Goal: Task Accomplishment & Management: Use online tool/utility

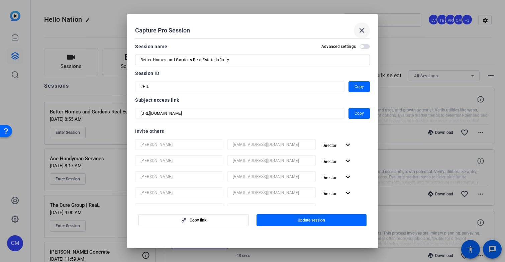
click at [363, 29] on mat-icon "close" at bounding box center [362, 30] width 8 height 8
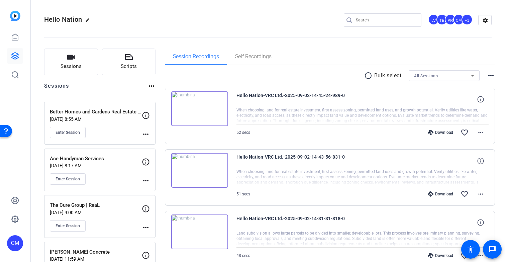
click at [364, 20] on input "Search" at bounding box center [386, 20] width 60 height 8
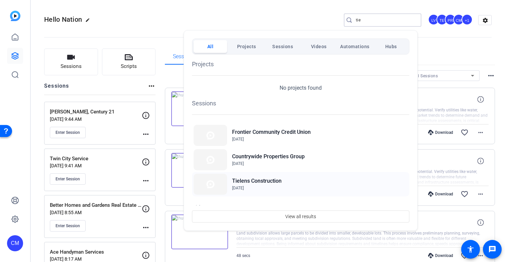
type input "tie"
click at [270, 181] on h2 "Tielens Construction" at bounding box center [257, 181] width 50 height 8
click at [173, 77] on div at bounding box center [252, 131] width 505 height 262
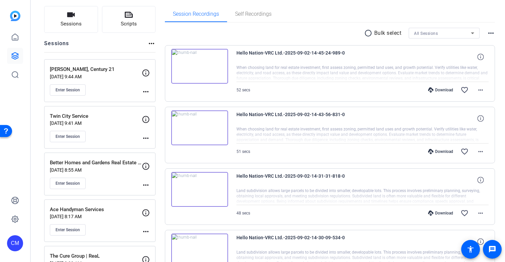
scroll to position [45, 0]
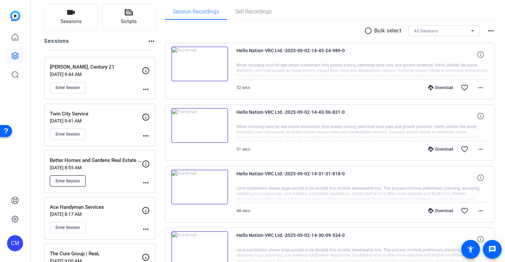
click at [79, 181] on span "Enter Session" at bounding box center [68, 180] width 24 height 5
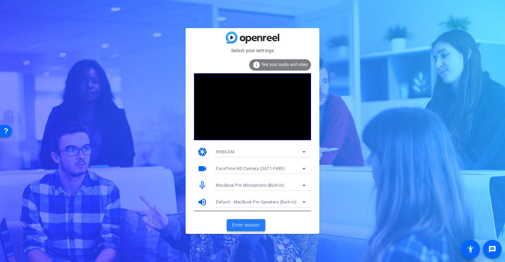
click at [250, 227] on span "Enter session" at bounding box center [246, 224] width 28 height 7
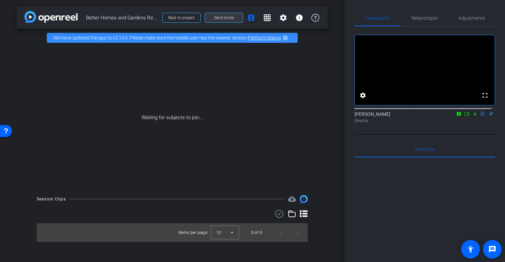
click at [228, 19] on span "Send invite" at bounding box center [224, 17] width 20 height 5
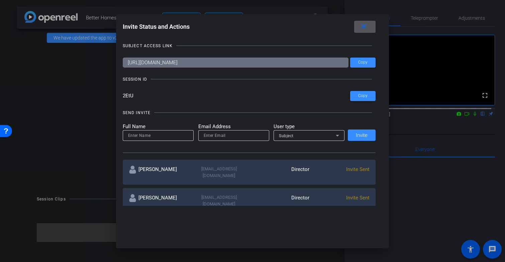
click at [367, 26] on mat-icon "close" at bounding box center [364, 26] width 8 height 8
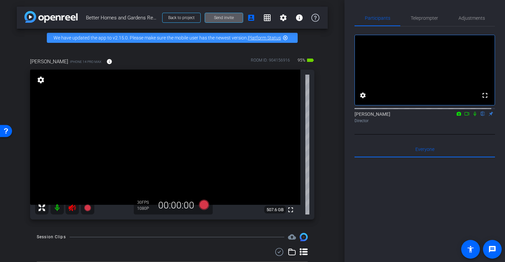
click at [74, 212] on icon at bounding box center [72, 208] width 8 height 8
click at [468, 20] on span "Adjustments" at bounding box center [472, 18] width 26 height 5
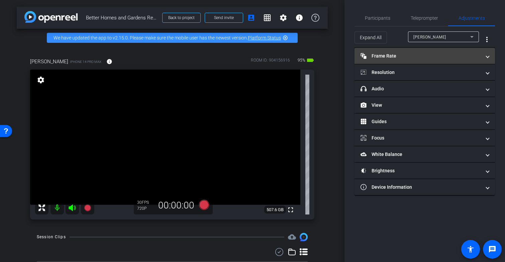
click at [444, 56] on mat-panel-title "Frame Rate Frame Rate" at bounding box center [421, 56] width 120 height 7
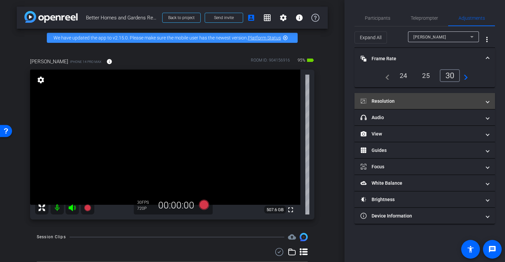
click at [429, 97] on mat-expansion-panel-header "Resolution" at bounding box center [425, 101] width 140 height 16
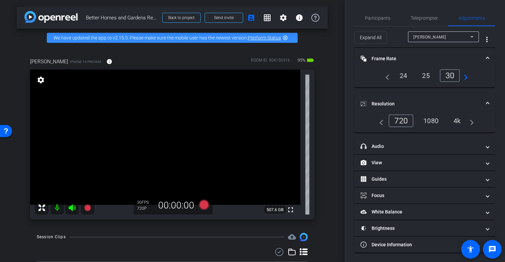
click at [457, 122] on div "4k" at bounding box center [457, 120] width 17 height 11
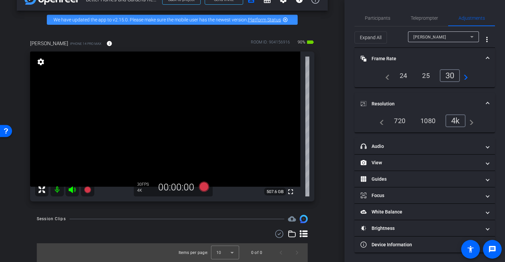
scroll to position [23, 0]
click at [203, 186] on icon at bounding box center [204, 187] width 10 height 10
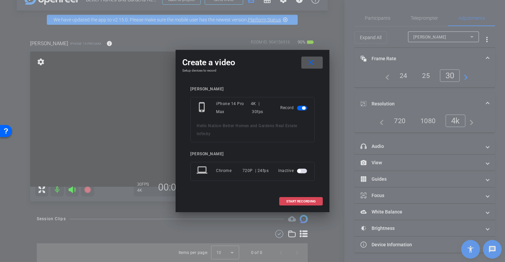
click at [293, 203] on span "START RECORDING" at bounding box center [300, 201] width 29 height 3
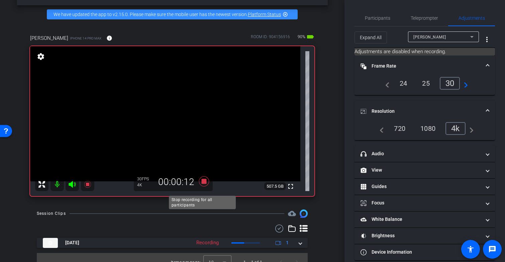
click at [202, 186] on icon at bounding box center [204, 181] width 10 height 10
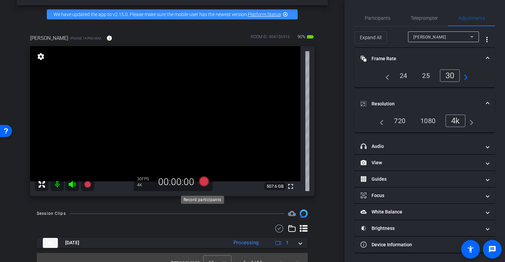
click at [202, 186] on icon at bounding box center [204, 181] width 10 height 10
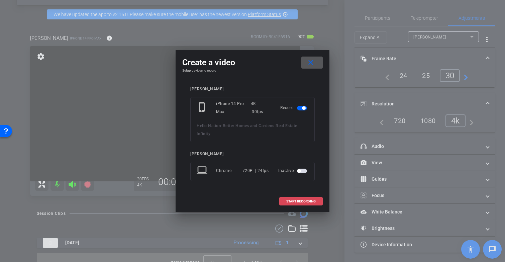
click at [285, 201] on span at bounding box center [301, 201] width 43 height 16
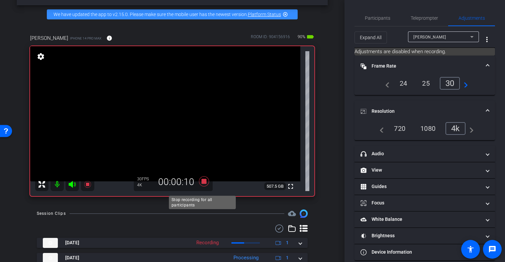
click at [201, 186] on icon at bounding box center [204, 181] width 10 height 10
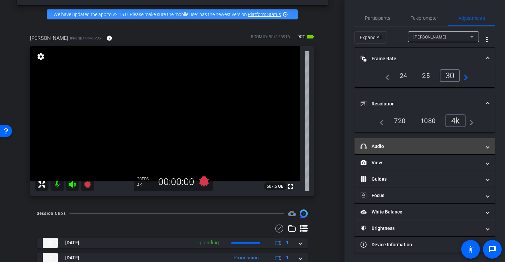
scroll to position [1, 0]
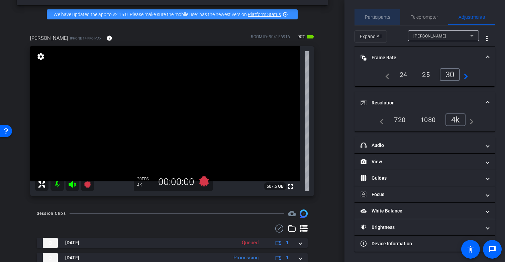
click at [384, 18] on span "Participants" at bounding box center [377, 17] width 25 height 5
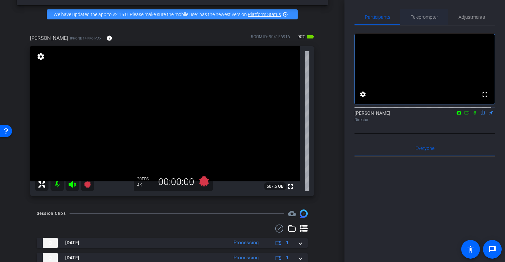
click at [424, 18] on span "Teleprompter" at bounding box center [424, 17] width 27 height 5
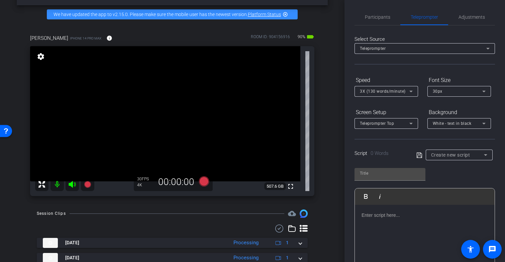
click at [383, 225] on div at bounding box center [425, 238] width 140 height 67
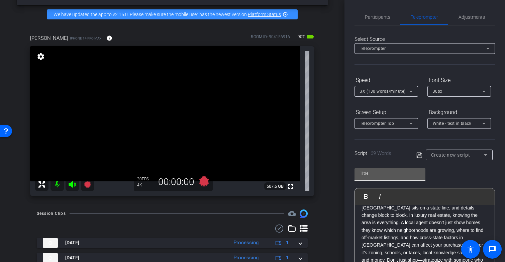
click at [391, 177] on input "text" at bounding box center [390, 173] width 60 height 8
type input "1"
click at [416, 157] on icon at bounding box center [418, 154] width 5 height 5
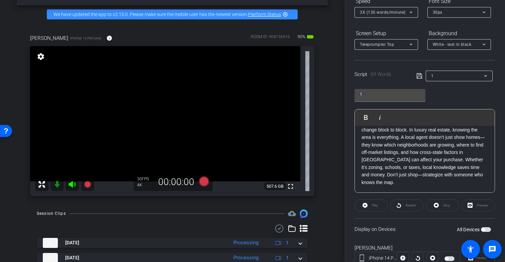
scroll to position [104, 0]
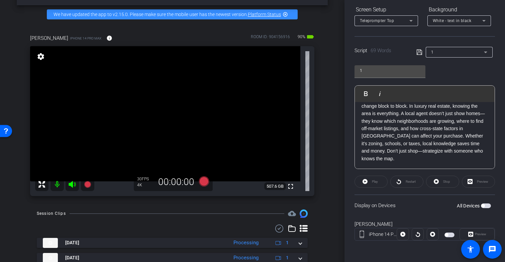
click at [482, 206] on span "button" at bounding box center [486, 205] width 10 height 5
click at [167, 132] on video at bounding box center [165, 113] width 270 height 135
click at [166, 130] on div at bounding box center [167, 126] width 17 height 17
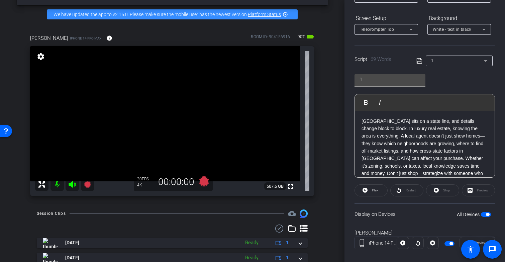
scroll to position [90, 0]
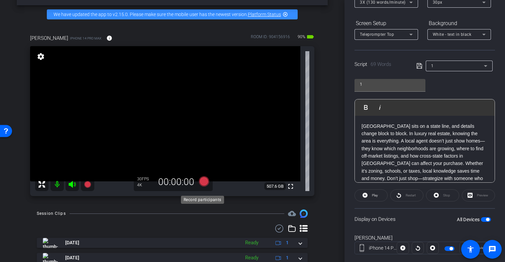
click at [202, 186] on icon at bounding box center [204, 181] width 10 height 10
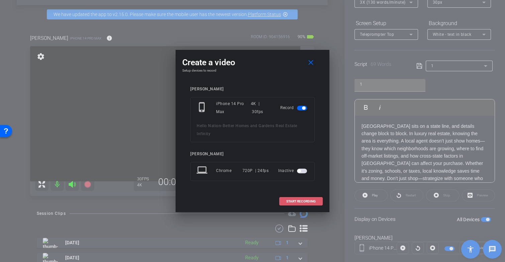
click at [297, 200] on span "START RECORDING" at bounding box center [300, 201] width 29 height 3
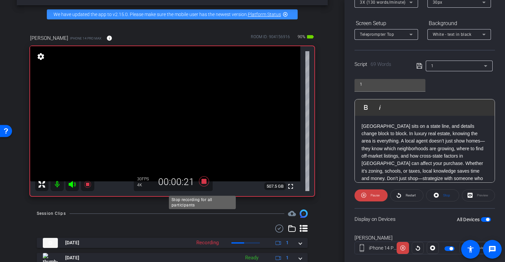
click at [203, 186] on icon at bounding box center [204, 181] width 10 height 10
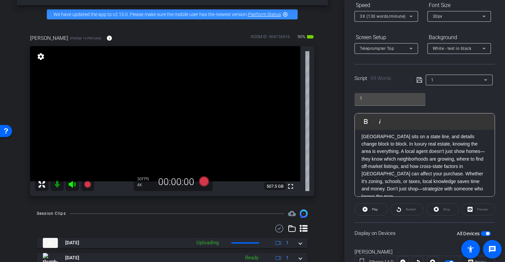
scroll to position [0, 0]
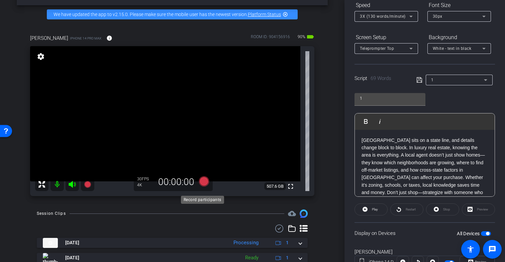
click at [203, 186] on icon at bounding box center [204, 181] width 10 height 10
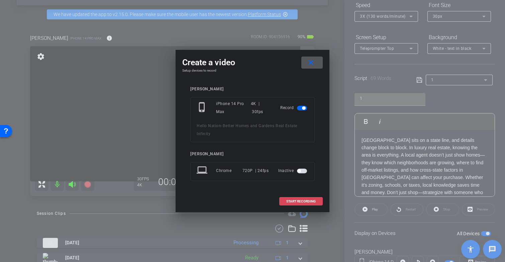
click at [310, 203] on span "START RECORDING" at bounding box center [300, 201] width 29 height 3
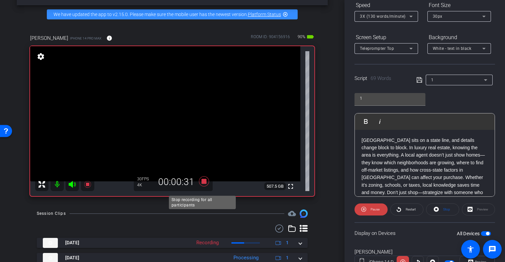
click at [202, 186] on icon at bounding box center [204, 181] width 10 height 10
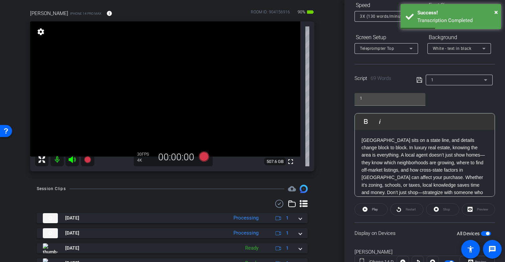
scroll to position [49, 0]
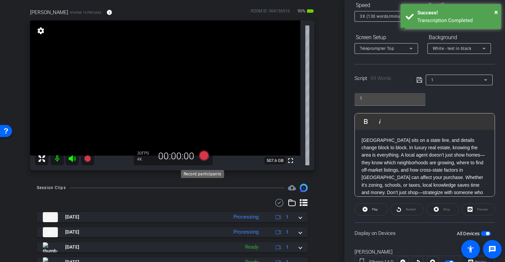
click at [202, 160] on icon at bounding box center [204, 156] width 10 height 10
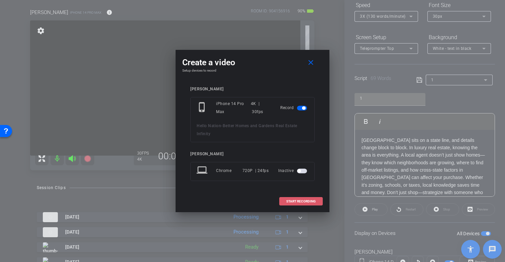
click at [293, 200] on span "START RECORDING" at bounding box center [300, 201] width 29 height 3
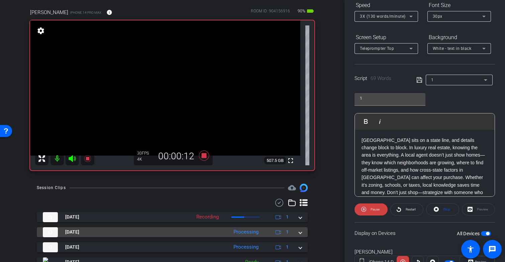
click at [299, 235] on span at bounding box center [300, 231] width 3 height 7
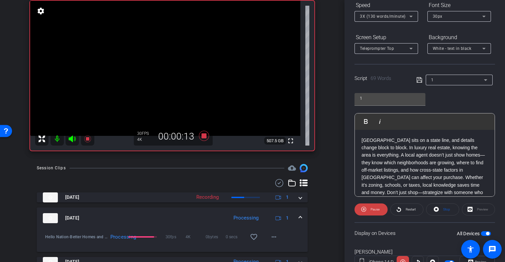
scroll to position [73, 0]
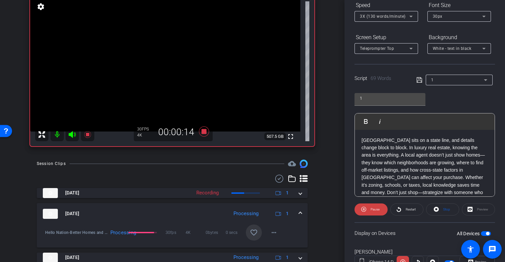
click at [252, 235] on mat-icon "favorite_border" at bounding box center [254, 232] width 8 height 8
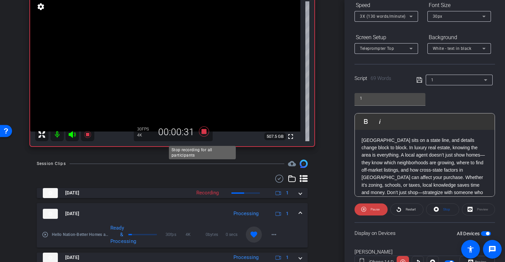
click at [203, 136] on icon at bounding box center [204, 131] width 10 height 10
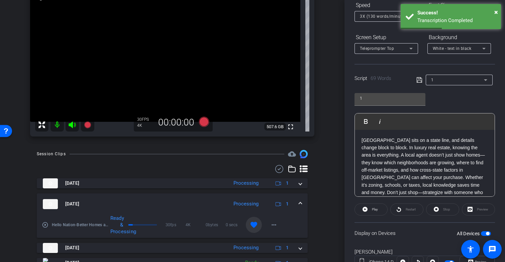
scroll to position [76, 0]
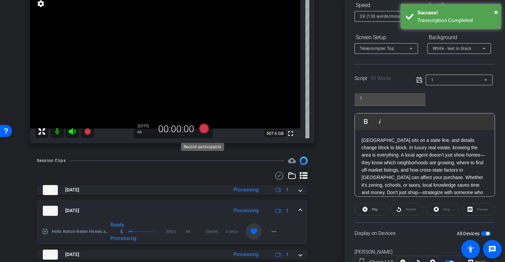
click at [202, 133] on icon at bounding box center [204, 128] width 10 height 10
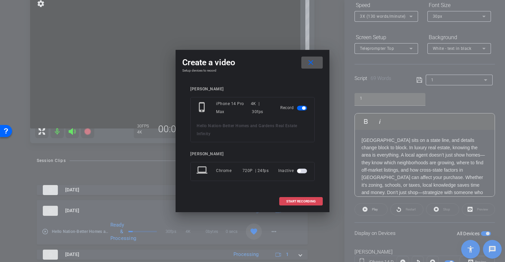
click at [297, 202] on span "START RECORDING" at bounding box center [300, 201] width 29 height 3
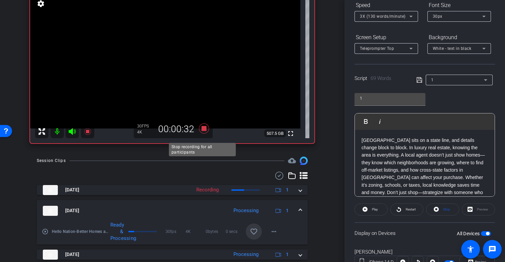
click at [201, 133] on icon at bounding box center [204, 128] width 10 height 10
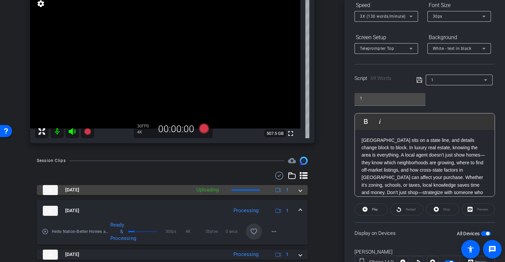
click at [299, 193] on span at bounding box center [300, 189] width 3 height 7
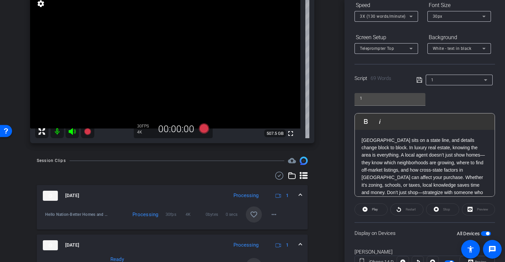
click at [251, 218] on mat-icon "favorite_border" at bounding box center [254, 214] width 8 height 8
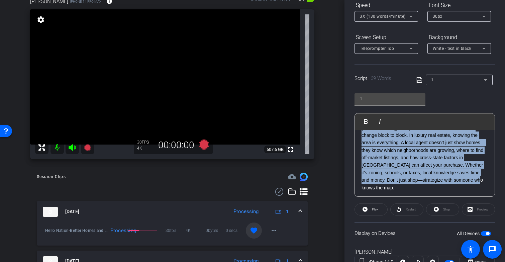
scroll to position [0, 0]
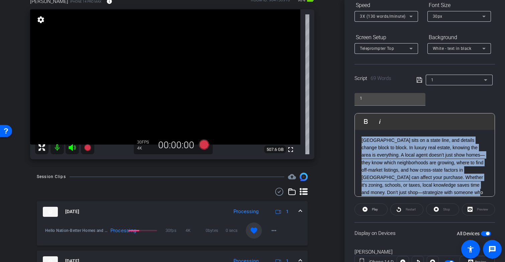
drag, startPoint x: 406, startPoint y: 191, endPoint x: 351, endPoint y: 123, distance: 87.5
click at [351, 123] on div "Participants Teleprompter Adjustments settings Coby Maslyn flip Director Everyo…" at bounding box center [425, 131] width 161 height 262
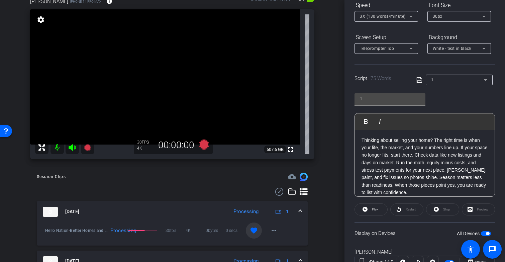
click at [418, 82] on icon at bounding box center [418, 79] width 5 height 5
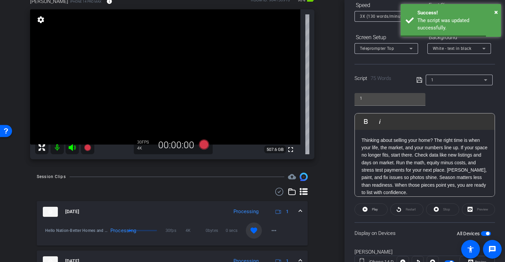
scroll to position [6, 0]
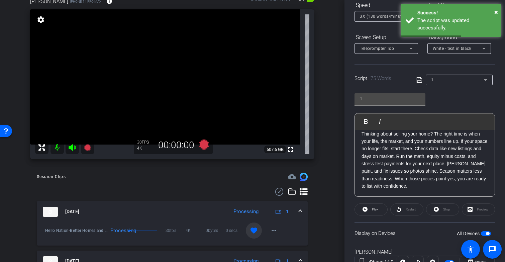
click at [486, 233] on span "button" at bounding box center [487, 233] width 3 height 3
click at [483, 233] on span "button" at bounding box center [486, 233] width 10 height 5
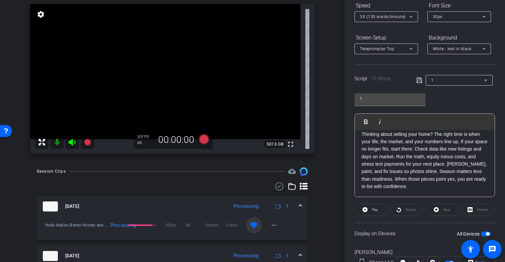
scroll to position [75, 0]
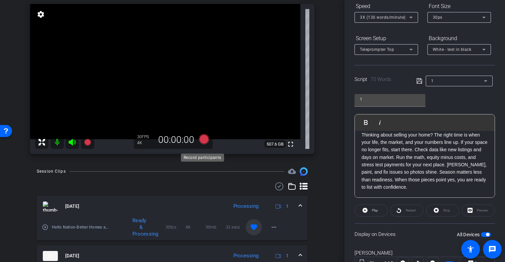
click at [201, 144] on icon at bounding box center [204, 139] width 10 height 10
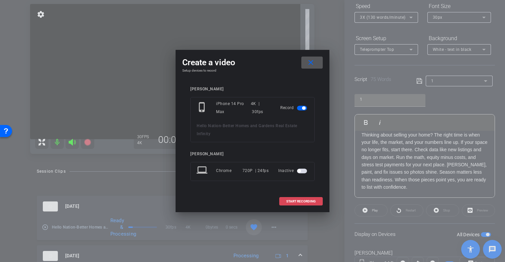
click at [305, 201] on span "START RECORDING" at bounding box center [300, 201] width 29 height 3
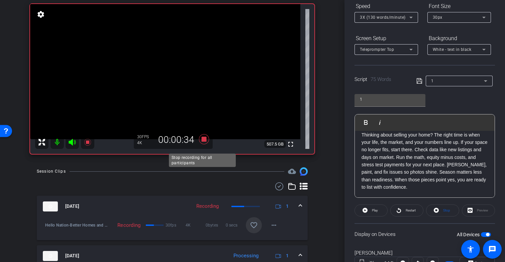
click at [203, 144] on icon at bounding box center [204, 139] width 10 height 10
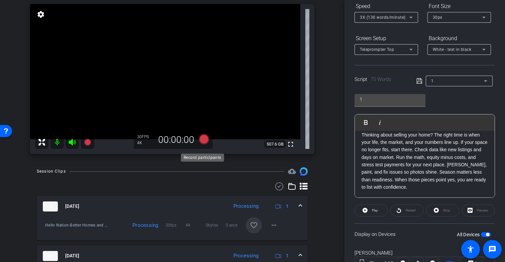
click at [201, 144] on icon at bounding box center [204, 139] width 10 height 10
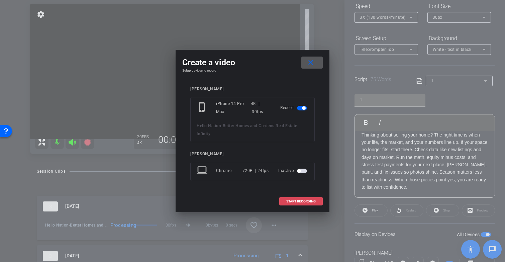
click at [296, 202] on span "START RECORDING" at bounding box center [300, 201] width 29 height 3
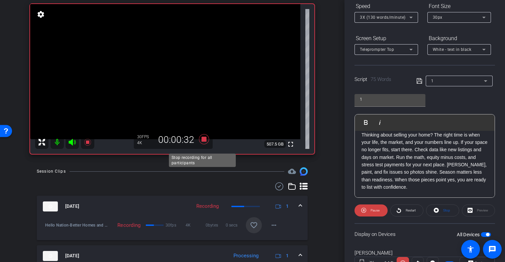
click at [202, 144] on icon at bounding box center [204, 139] width 10 height 10
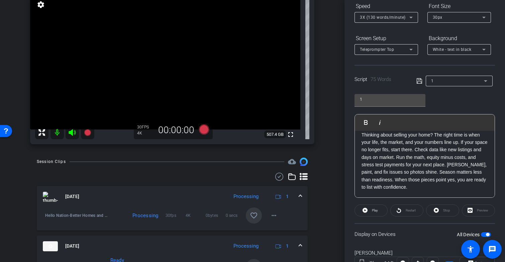
scroll to position [74, 0]
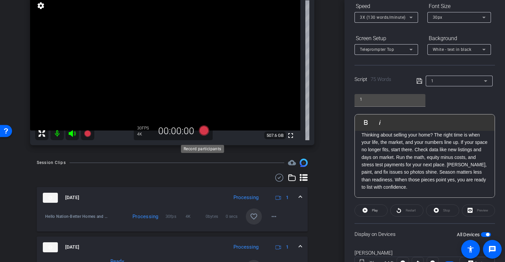
click at [201, 135] on icon at bounding box center [204, 130] width 10 height 10
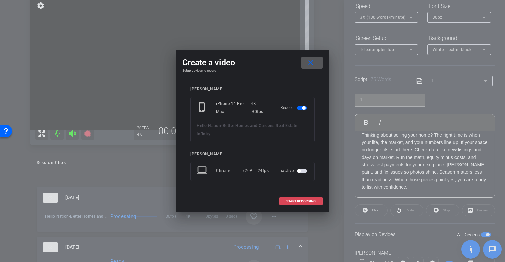
click at [300, 201] on span "START RECORDING" at bounding box center [300, 201] width 29 height 3
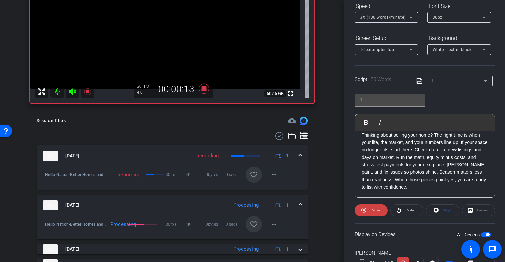
scroll to position [129, 0]
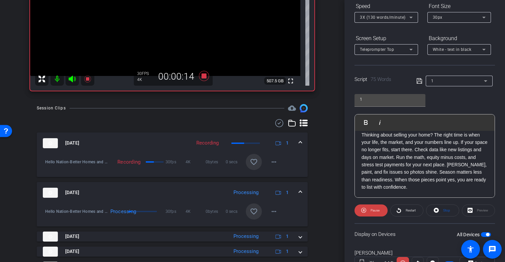
click at [250, 215] on mat-icon "favorite_border" at bounding box center [254, 211] width 8 height 8
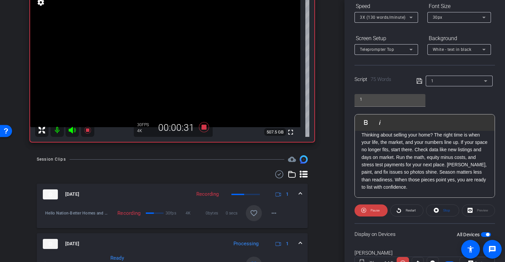
scroll to position [79, 0]
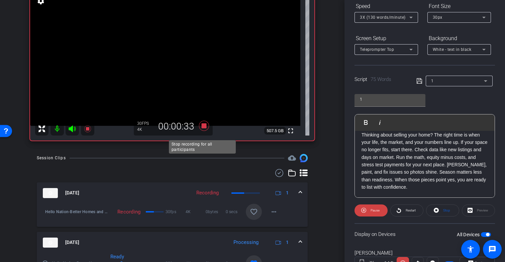
click at [201, 131] on icon at bounding box center [204, 126] width 10 height 10
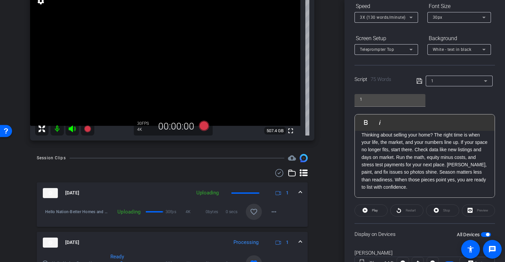
click at [252, 216] on mat-icon "favorite_border" at bounding box center [254, 212] width 8 height 8
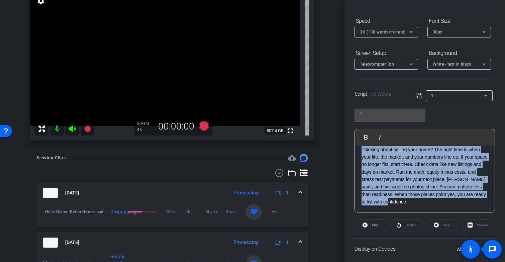
scroll to position [0, 0]
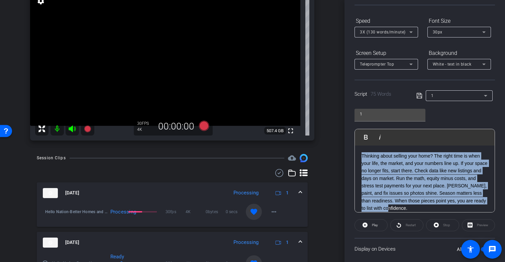
drag, startPoint x: 433, startPoint y: 204, endPoint x: 349, endPoint y: 146, distance: 102.2
click at [349, 146] on div "Participants Teleprompter Adjustments settings Coby Maslyn flip Director Everyo…" at bounding box center [425, 131] width 161 height 262
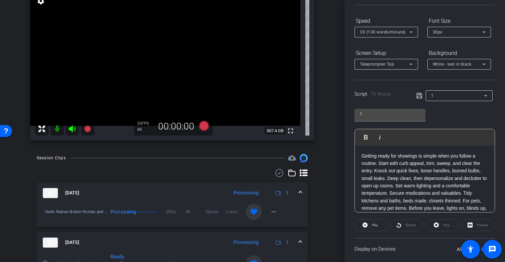
scroll to position [14, 0]
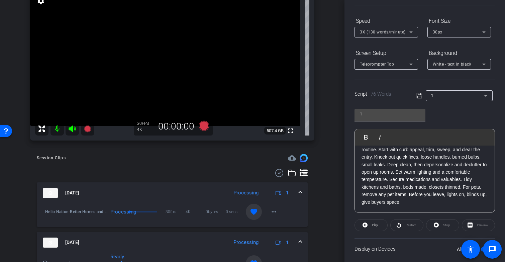
click at [417, 94] on icon at bounding box center [419, 96] width 6 height 8
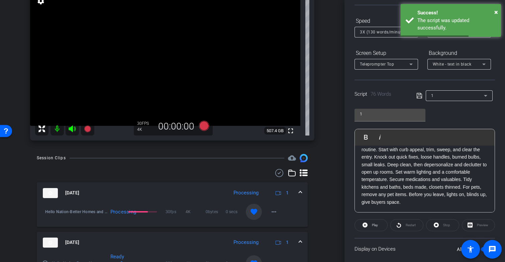
scroll to position [104, 0]
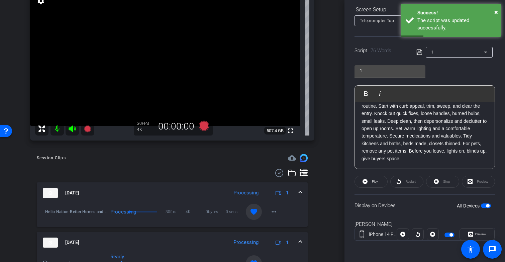
click at [486, 206] on span "button" at bounding box center [487, 205] width 3 height 3
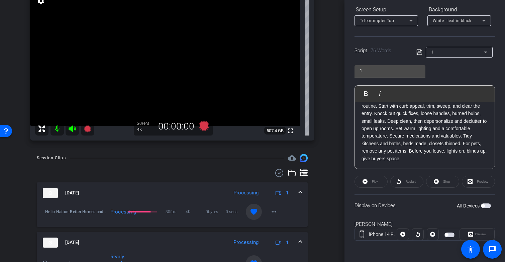
click at [483, 206] on span "button" at bounding box center [486, 205] width 10 height 5
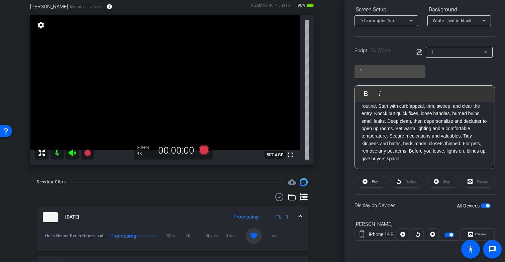
scroll to position [0, 0]
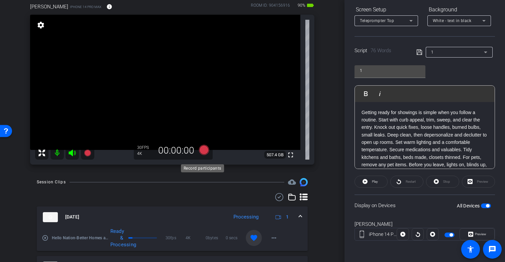
click at [202, 155] on icon at bounding box center [204, 150] width 10 height 10
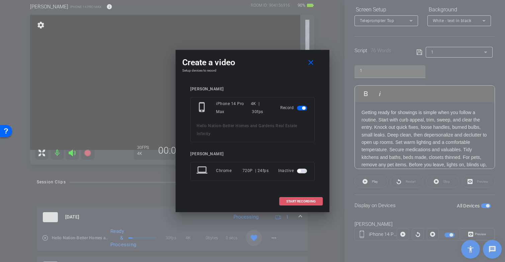
click at [306, 201] on span "START RECORDING" at bounding box center [300, 201] width 29 height 3
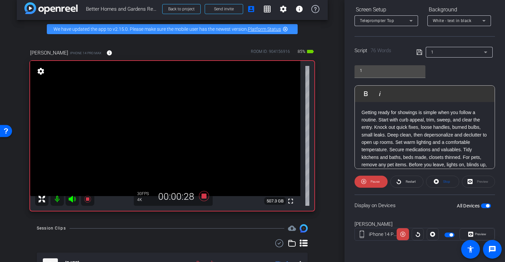
scroll to position [15, 0]
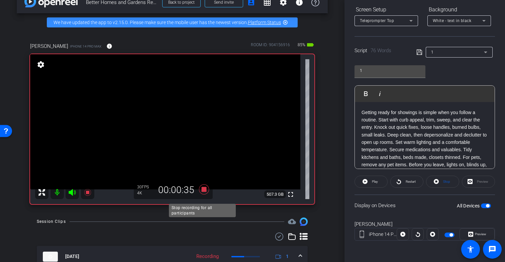
click at [202, 194] on icon at bounding box center [204, 189] width 10 height 10
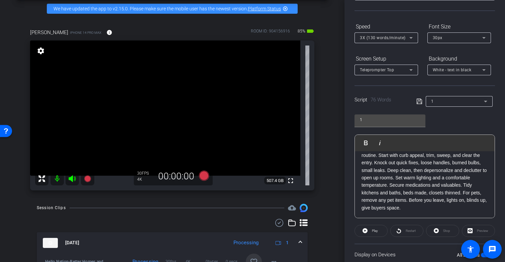
scroll to position [28, 0]
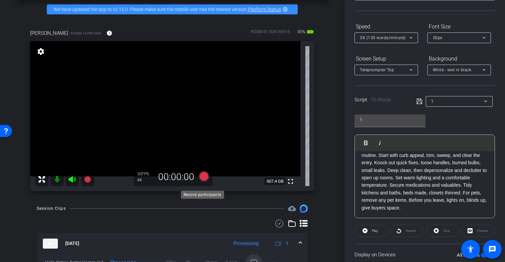
click at [201, 181] on icon at bounding box center [204, 176] width 10 height 10
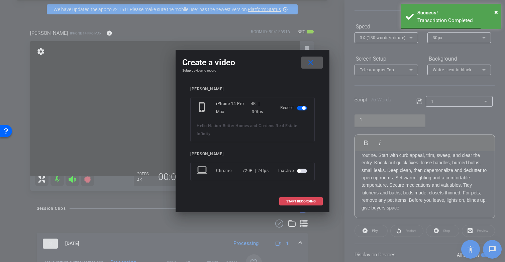
click at [296, 198] on span at bounding box center [301, 201] width 43 height 16
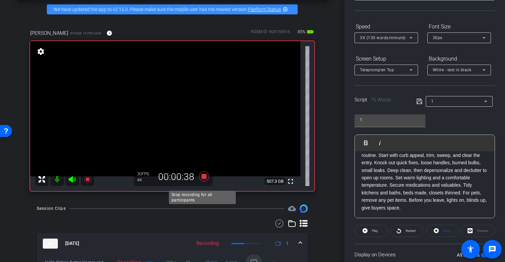
click at [202, 181] on icon at bounding box center [204, 176] width 10 height 10
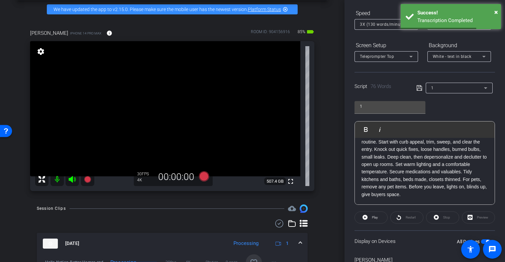
scroll to position [72, 0]
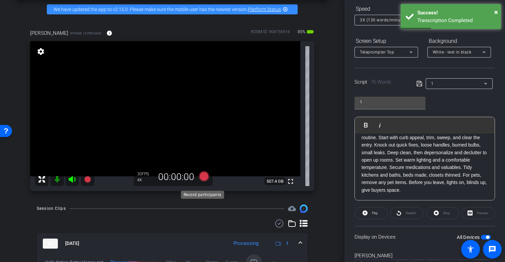
click at [203, 181] on icon at bounding box center [204, 176] width 10 height 10
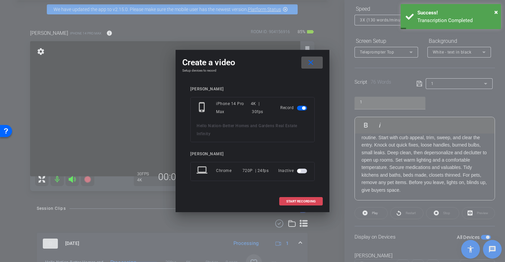
click at [304, 200] on span "START RECORDING" at bounding box center [300, 201] width 29 height 3
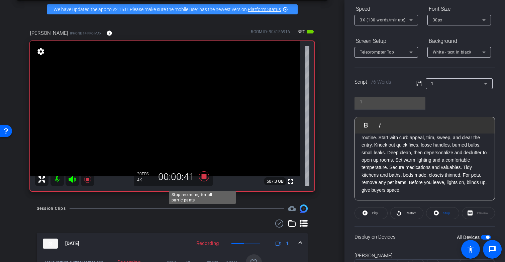
click at [201, 181] on icon at bounding box center [204, 176] width 10 height 10
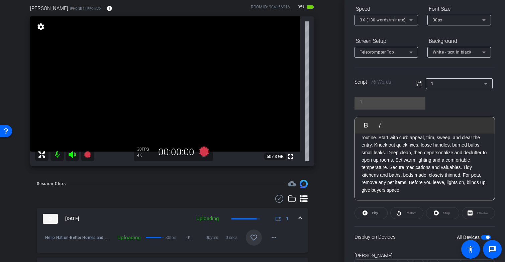
scroll to position [56, 0]
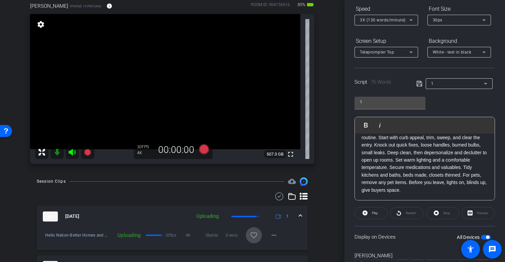
click at [251, 239] on mat-icon "favorite_border" at bounding box center [254, 235] width 8 height 8
click at [203, 154] on icon at bounding box center [204, 149] width 10 height 10
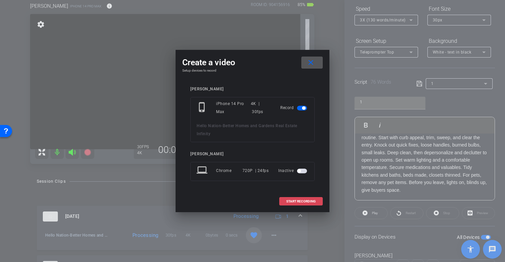
click at [307, 201] on span "START RECORDING" at bounding box center [300, 201] width 29 height 3
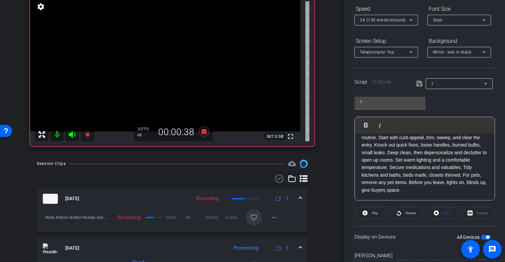
scroll to position [73, 0]
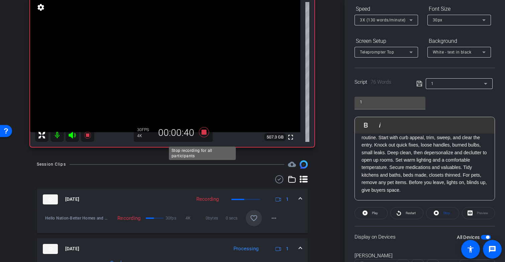
click at [201, 137] on icon at bounding box center [204, 132] width 10 height 10
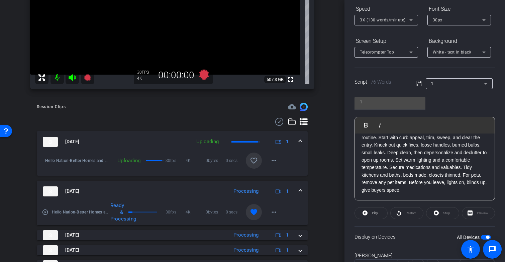
scroll to position [136, 0]
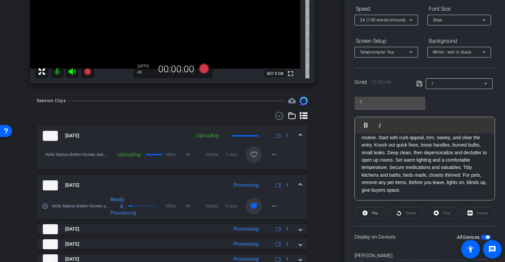
click at [250, 159] on mat-icon "favorite_border" at bounding box center [254, 155] width 8 height 8
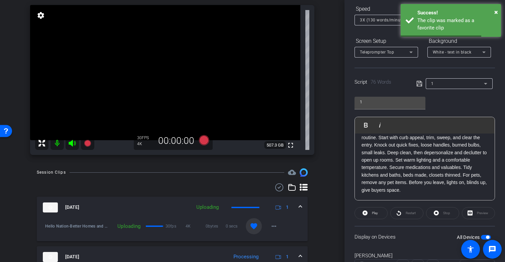
scroll to position [60, 0]
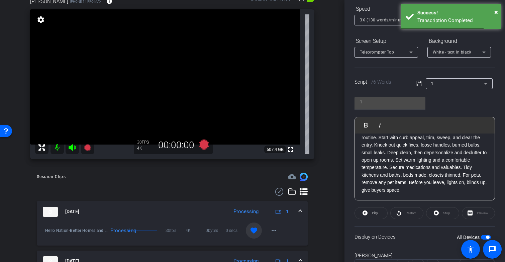
click at [434, 183] on p "Getting ready for showings is simple when you follow a routine. Start with curb…" at bounding box center [425, 160] width 126 height 68
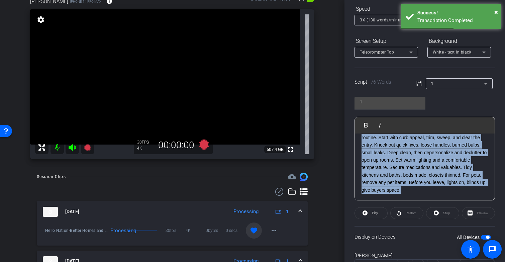
scroll to position [0, 0]
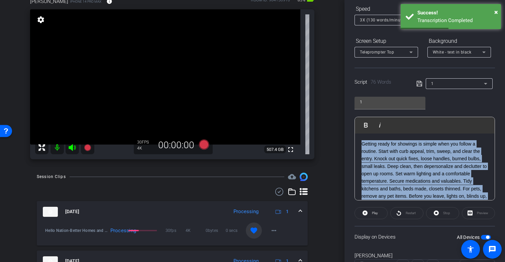
drag, startPoint x: 464, startPoint y: 190, endPoint x: 348, endPoint y: 133, distance: 129.0
click at [348, 133] on div "Participants Teleprompter Adjustments settings Coby Maslyn flip Director Everyo…" at bounding box center [425, 131] width 161 height 262
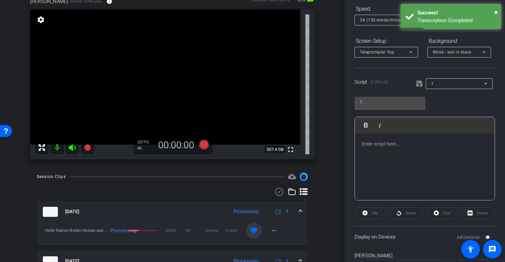
scroll to position [7, 0]
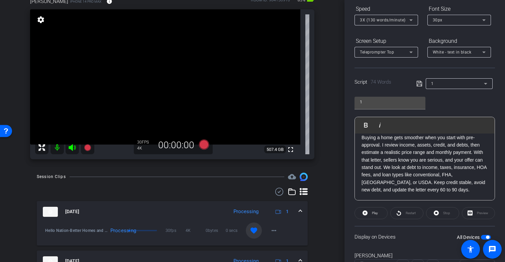
click at [416, 85] on icon at bounding box center [418, 83] width 5 height 5
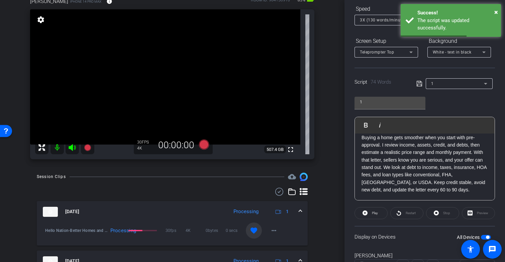
click at [486, 238] on span "button" at bounding box center [487, 236] width 3 height 3
click at [483, 238] on span "button" at bounding box center [486, 237] width 10 height 5
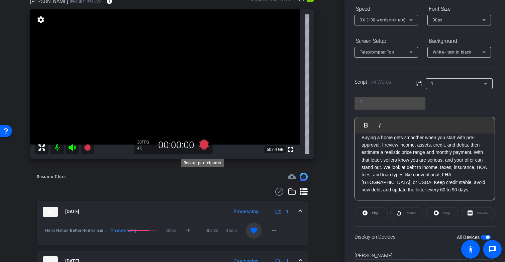
click at [204, 149] on icon at bounding box center [204, 144] width 10 height 10
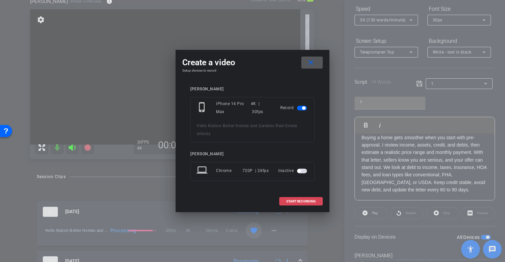
click at [296, 201] on span "START RECORDING" at bounding box center [300, 201] width 29 height 3
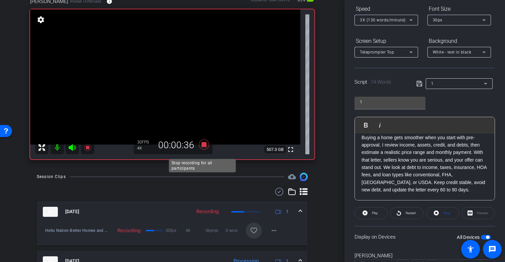
click at [202, 150] on icon at bounding box center [204, 144] width 10 height 10
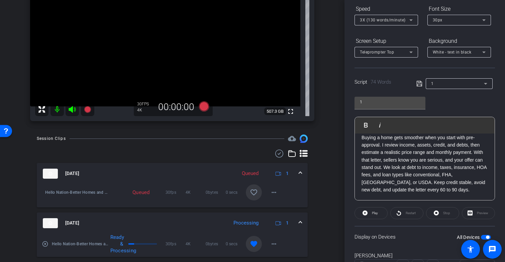
scroll to position [98, 0]
click at [251, 197] on mat-icon "favorite_border" at bounding box center [254, 193] width 8 height 8
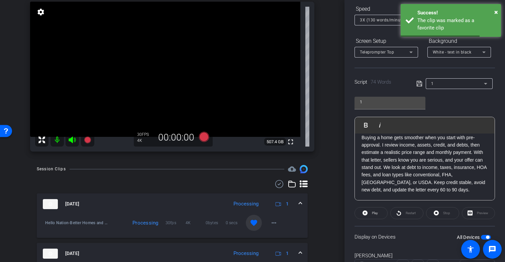
scroll to position [40, 0]
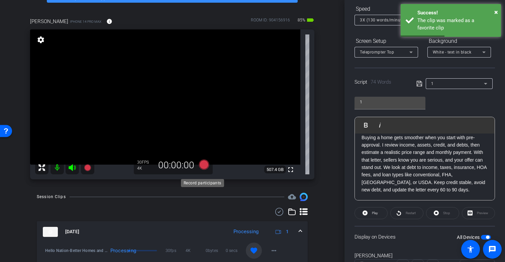
click at [202, 170] on icon at bounding box center [204, 165] width 10 height 10
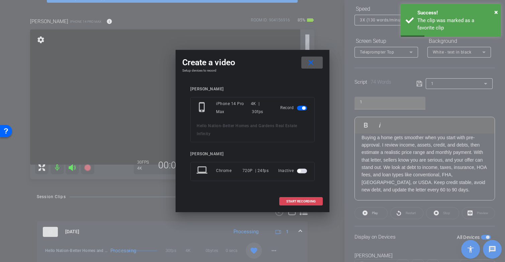
click at [296, 200] on span "START RECORDING" at bounding box center [300, 201] width 29 height 3
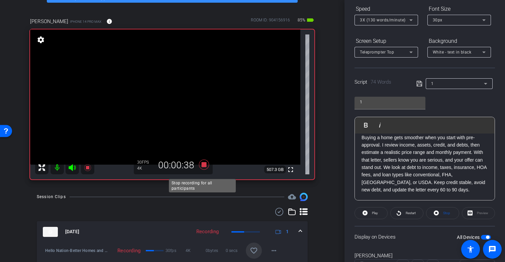
click at [202, 170] on icon at bounding box center [204, 165] width 10 height 10
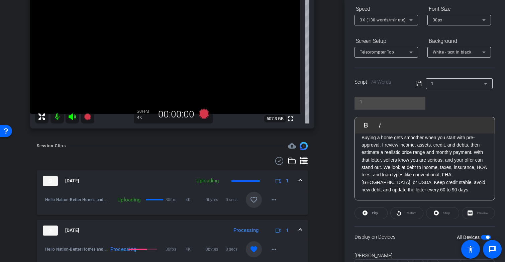
scroll to position [69, 0]
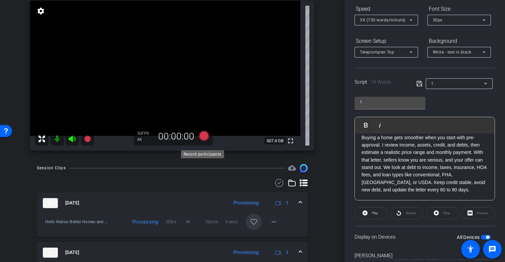
click at [202, 141] on icon at bounding box center [204, 136] width 10 height 10
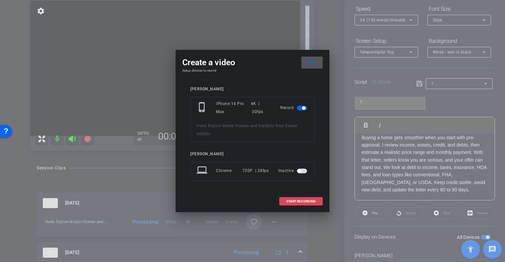
click at [295, 200] on span "START RECORDING" at bounding box center [300, 201] width 29 height 3
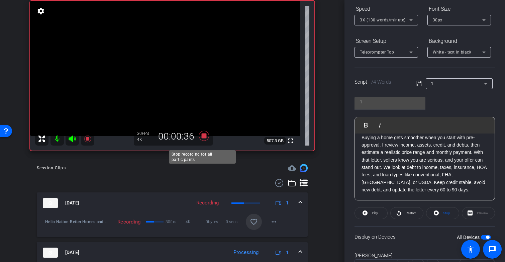
click at [202, 141] on icon at bounding box center [204, 136] width 10 height 10
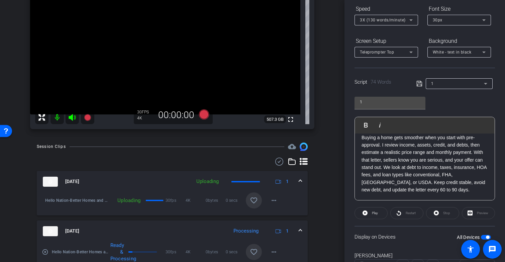
scroll to position [92, 0]
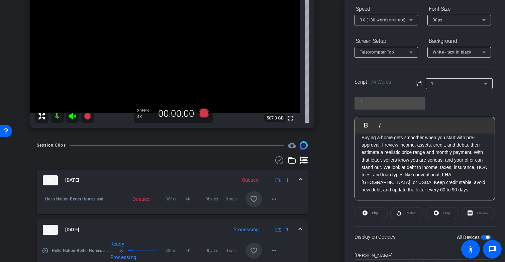
click at [251, 203] on mat-icon "favorite_border" at bounding box center [254, 199] width 8 height 8
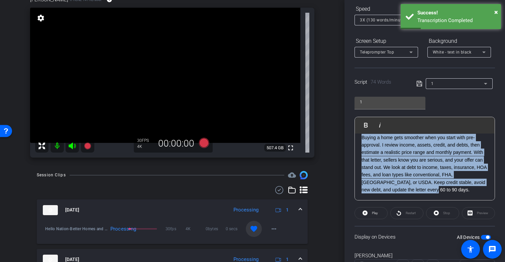
scroll to position [3, 0]
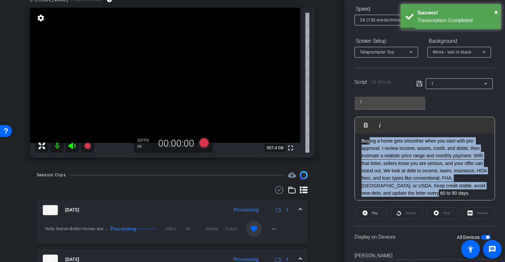
drag, startPoint x: 385, startPoint y: 196, endPoint x: 368, endPoint y: 142, distance: 56.4
click at [368, 142] on p "Buying a home gets smoother when you start with pre-approval. I review income, …" at bounding box center [425, 167] width 126 height 60
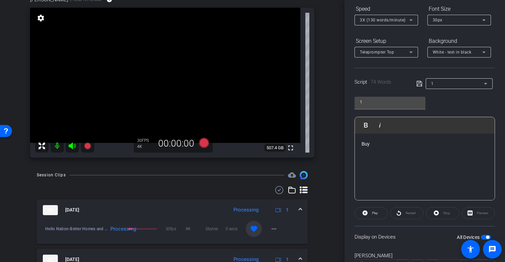
scroll to position [75, 0]
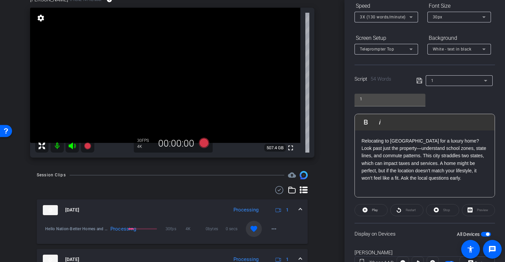
click at [417, 81] on icon at bounding box center [419, 81] width 6 height 8
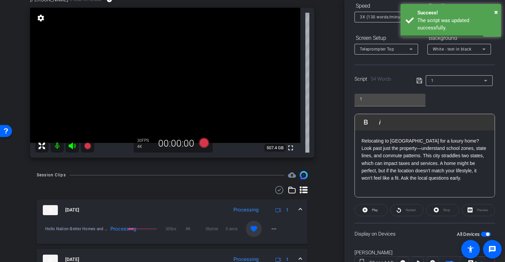
scroll to position [97, 0]
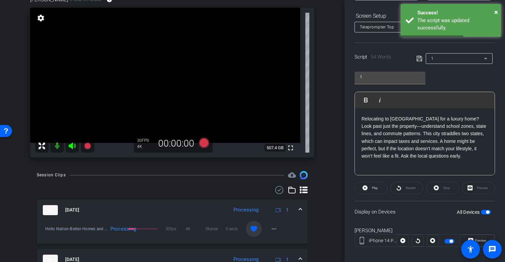
click at [486, 212] on span "button" at bounding box center [487, 211] width 3 height 3
click at [483, 212] on span "button" at bounding box center [486, 212] width 10 height 5
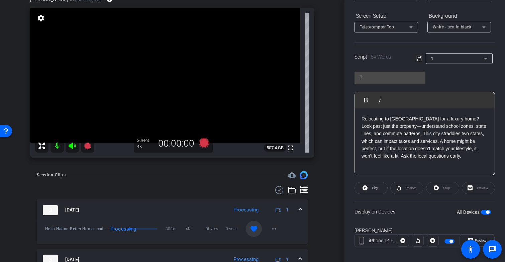
scroll to position [88, 0]
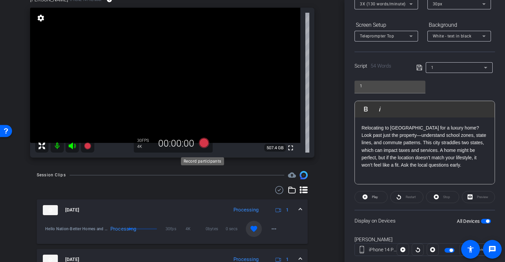
click at [202, 148] on icon at bounding box center [204, 143] width 10 height 10
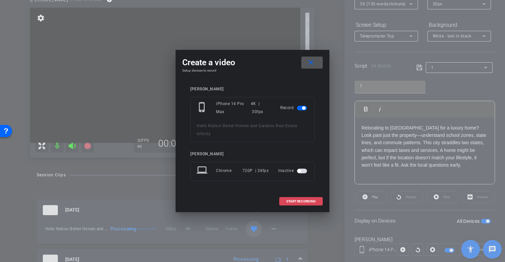
click at [309, 202] on span "START RECORDING" at bounding box center [300, 201] width 29 height 3
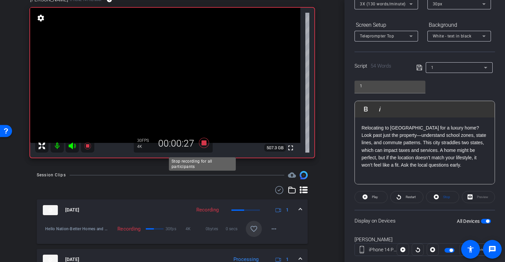
click at [201, 148] on icon at bounding box center [204, 143] width 10 height 10
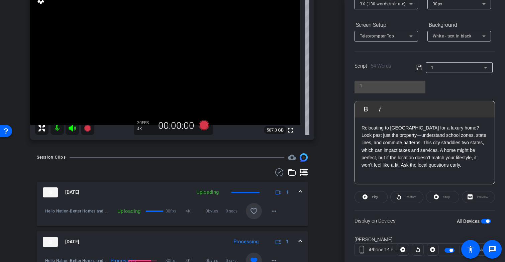
scroll to position [57, 0]
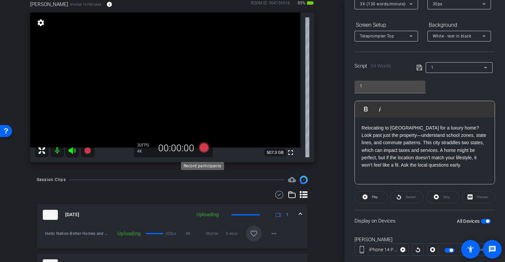
click at [202, 153] on icon at bounding box center [204, 148] width 10 height 10
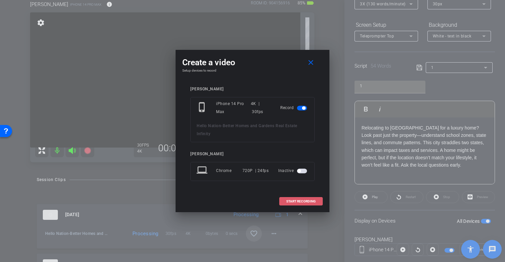
click at [302, 202] on span "START RECORDING" at bounding box center [300, 201] width 29 height 3
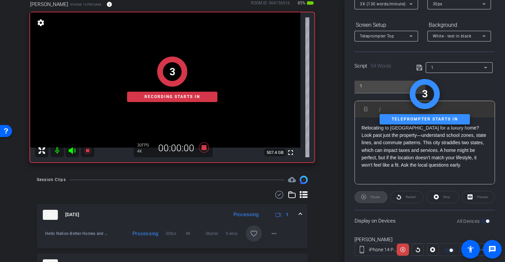
click at [250, 238] on mat-icon "favorite_border" at bounding box center [254, 233] width 8 height 8
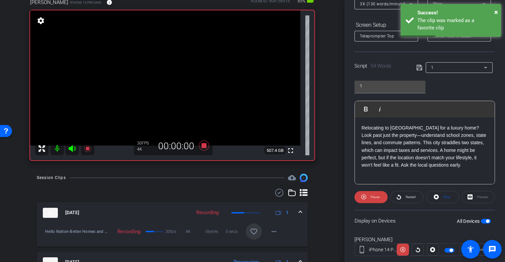
scroll to position [58, 0]
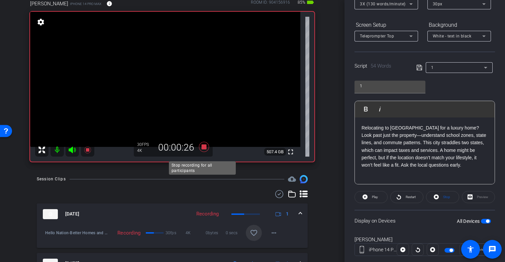
click at [203, 151] on icon at bounding box center [204, 147] width 10 height 10
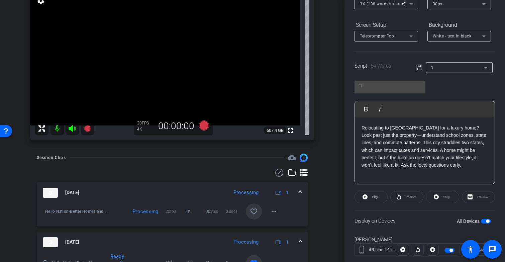
scroll to position [55, 0]
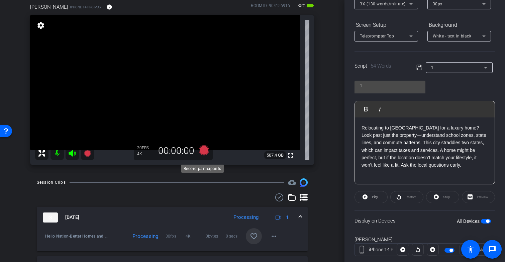
click at [201, 155] on icon at bounding box center [204, 150] width 10 height 10
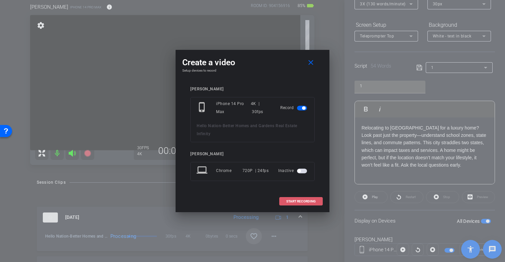
click at [287, 203] on span "START RECORDING" at bounding box center [300, 201] width 29 height 3
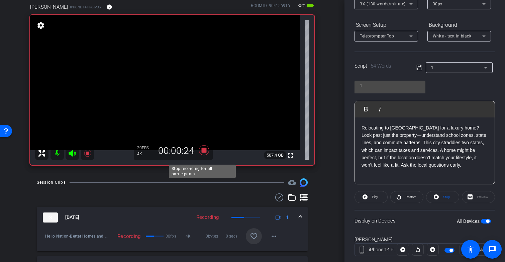
click at [203, 155] on icon at bounding box center [204, 150] width 10 height 10
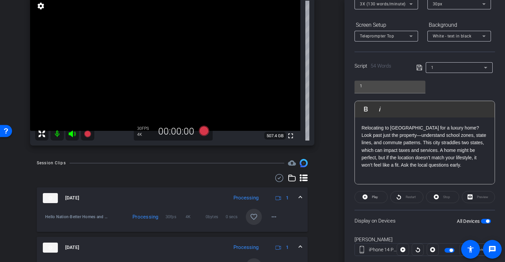
scroll to position [63, 0]
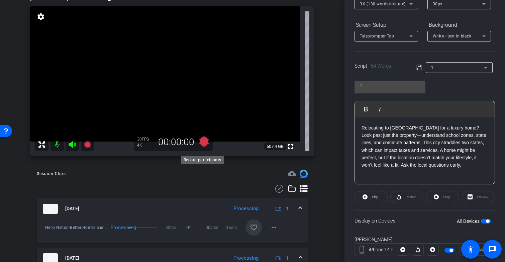
click at [202, 147] on icon at bounding box center [204, 141] width 10 height 10
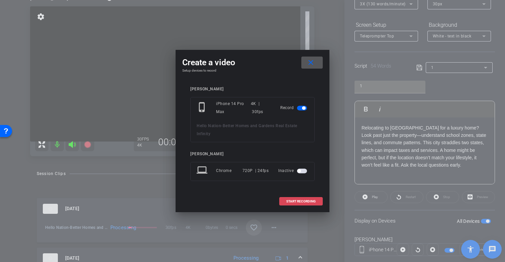
click at [303, 200] on span "START RECORDING" at bounding box center [300, 201] width 29 height 3
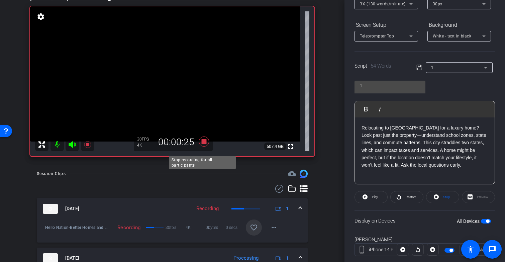
click at [200, 148] on icon at bounding box center [204, 141] width 16 height 12
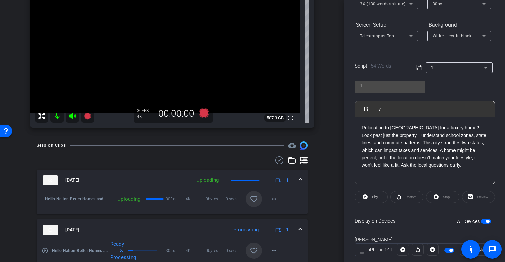
scroll to position [97, 0]
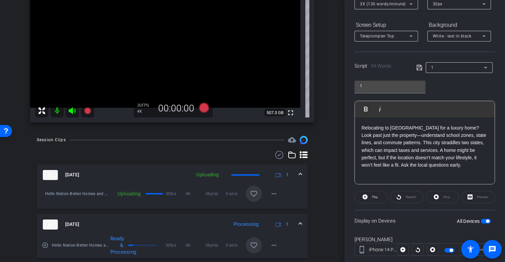
click at [250, 198] on mat-icon "favorite_border" at bounding box center [254, 194] width 8 height 8
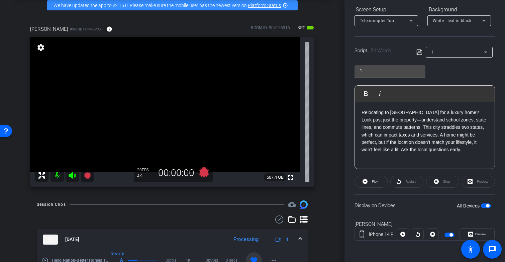
scroll to position [0, 0]
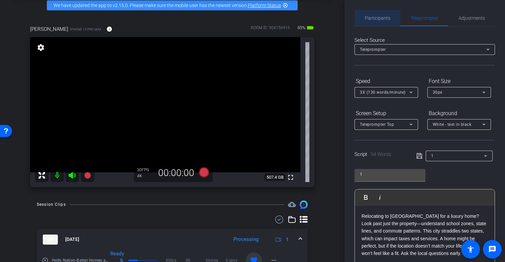
click at [381, 14] on span "Participants" at bounding box center [377, 18] width 25 height 16
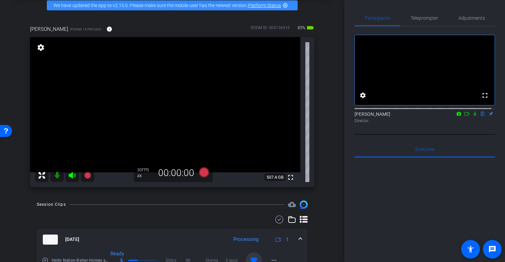
click at [472, 116] on icon at bounding box center [474, 113] width 5 height 5
click at [464, 116] on icon at bounding box center [466, 113] width 5 height 5
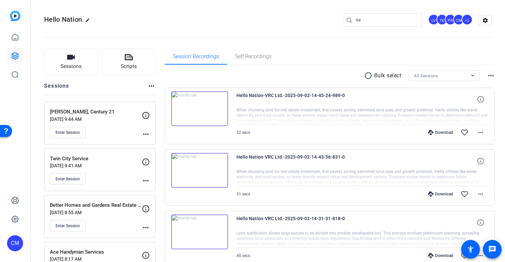
click at [359, 20] on input "tie" at bounding box center [386, 20] width 60 height 8
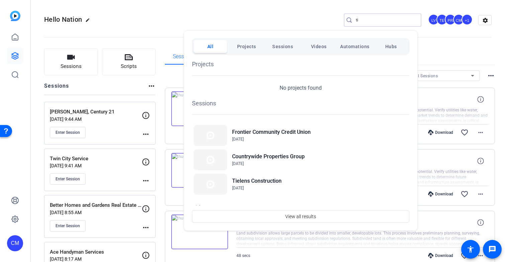
type input "t"
click at [269, 179] on h2 "Tielens Construction" at bounding box center [257, 181] width 50 height 8
click at [166, 25] on div at bounding box center [252, 131] width 505 height 262
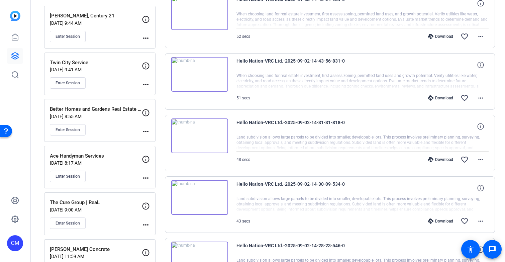
scroll to position [98, 0]
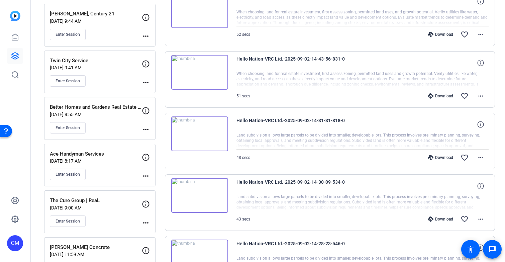
click at [120, 117] on div "Better Homes and Gardens Real Estate Infinity Sep 03, 2025 @ 8:55 AM Enter Sess…" at bounding box center [96, 118] width 92 height 30
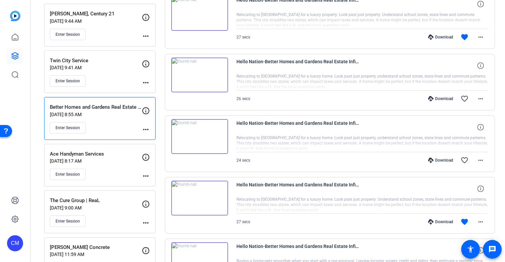
click at [122, 120] on div "Better Homes and Gardens Real Estate Infinity Sep 03, 2025 @ 8:55 AM Enter Sess…" at bounding box center [96, 118] width 92 height 30
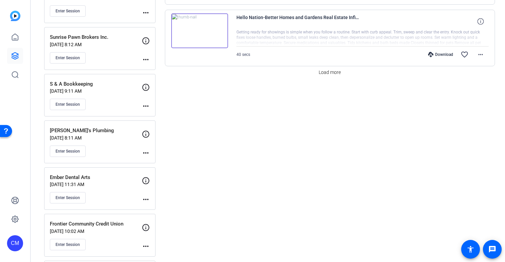
scroll to position [653, 0]
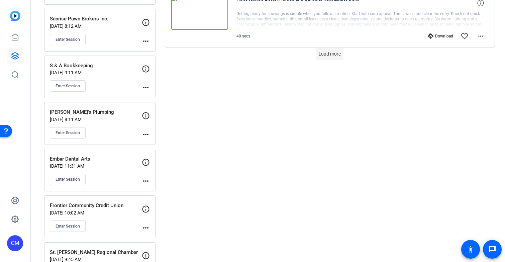
click at [333, 53] on span "Load more" at bounding box center [330, 54] width 22 height 7
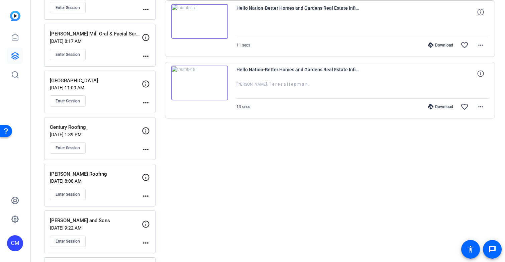
scroll to position [1193, 0]
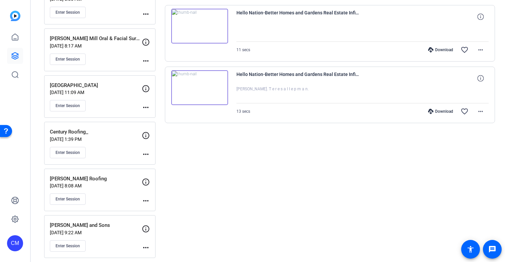
click at [429, 111] on icon at bounding box center [430, 111] width 5 height 5
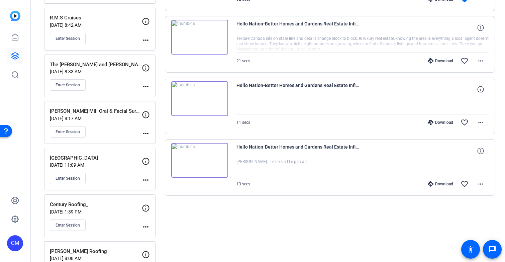
scroll to position [1112, 0]
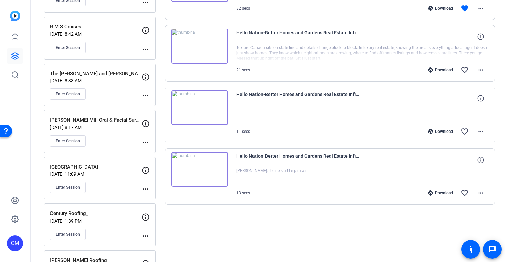
click at [436, 130] on div "Download" at bounding box center [441, 131] width 32 height 5
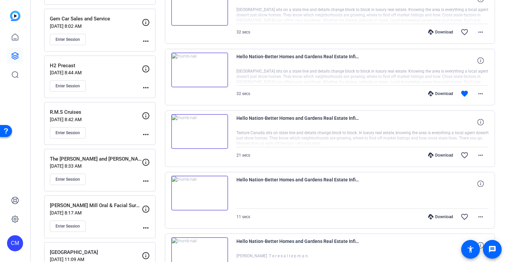
scroll to position [1024, 0]
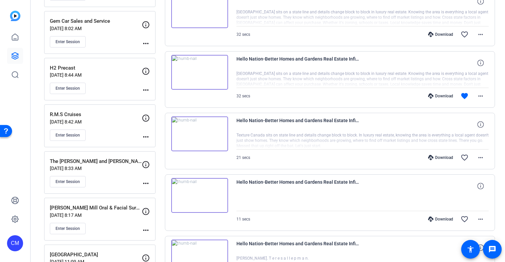
click at [437, 157] on div "Download" at bounding box center [441, 157] width 32 height 5
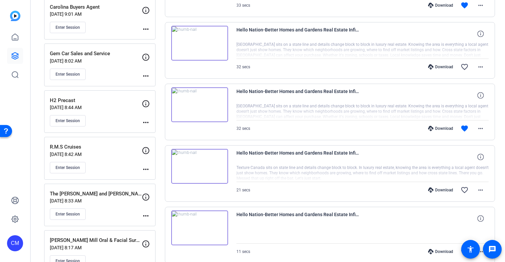
scroll to position [965, 0]
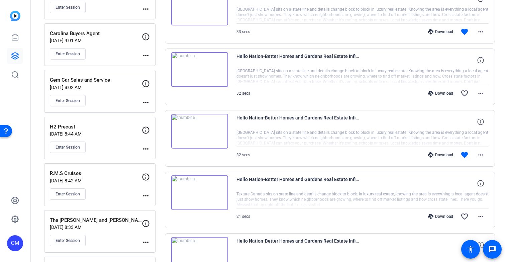
click at [440, 155] on div "Download" at bounding box center [441, 154] width 32 height 5
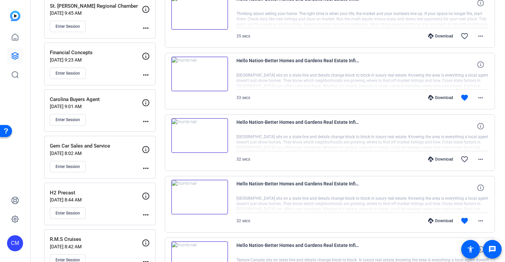
scroll to position [890, 0]
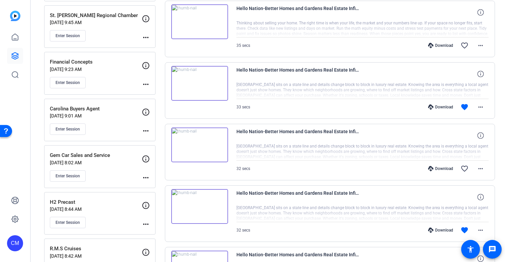
click at [441, 168] on div "Download" at bounding box center [441, 168] width 32 height 5
click at [438, 108] on div "Download" at bounding box center [441, 106] width 32 height 5
click at [435, 45] on div "Download" at bounding box center [441, 45] width 32 height 5
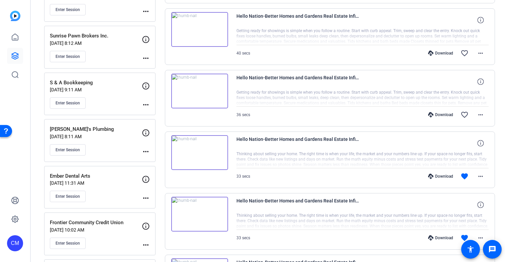
scroll to position [628, 0]
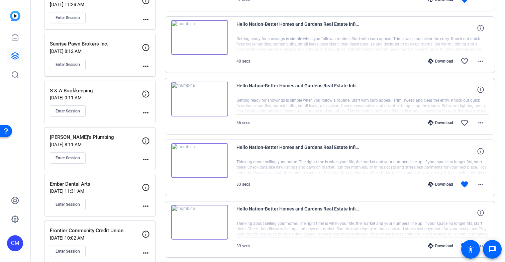
click at [429, 245] on icon at bounding box center [430, 245] width 5 height 5
click at [438, 184] on div "Download" at bounding box center [441, 184] width 32 height 5
click at [441, 122] on div "Download" at bounding box center [441, 122] width 32 height 5
click at [437, 61] on div "Download" at bounding box center [441, 61] width 32 height 5
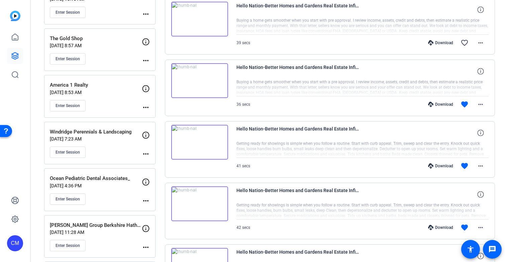
scroll to position [401, 0]
click at [435, 226] on div "Download" at bounding box center [441, 226] width 32 height 5
click at [435, 165] on div "Download" at bounding box center [441, 165] width 32 height 5
click at [435, 103] on div "Download" at bounding box center [441, 103] width 32 height 5
click at [432, 42] on div "Download" at bounding box center [441, 41] width 32 height 5
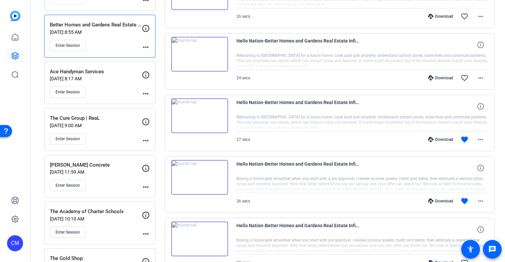
scroll to position [173, 0]
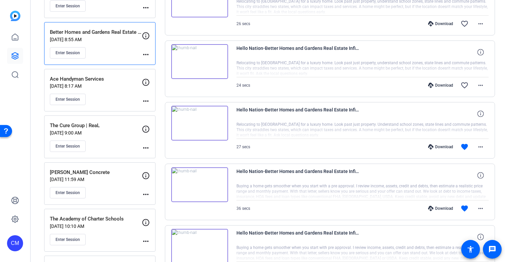
click at [438, 208] on div "Download" at bounding box center [441, 208] width 32 height 5
click at [438, 147] on div "Download" at bounding box center [441, 146] width 32 height 5
click at [436, 86] on div "Download" at bounding box center [441, 85] width 32 height 5
click at [428, 22] on icon at bounding box center [430, 23] width 5 height 5
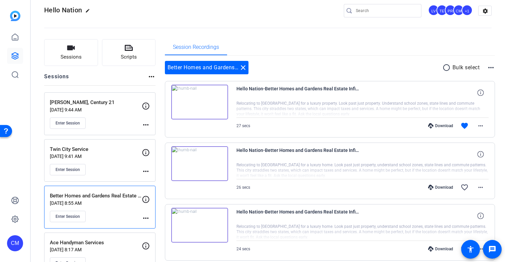
scroll to position [9, 0]
click at [433, 126] on div "Download" at bounding box center [441, 125] width 32 height 5
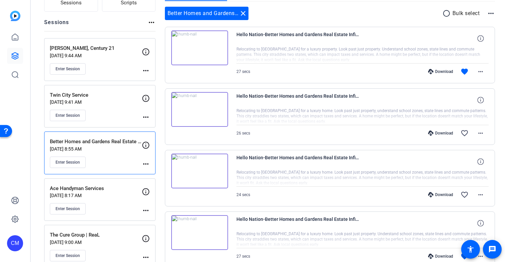
scroll to position [104, 0]
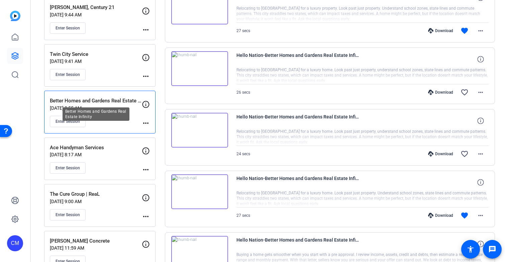
click at [54, 99] on p "Better Homes and Gardens Real Estate Infinity" at bounding box center [96, 101] width 92 height 8
click at [72, 120] on span "Enter Session" at bounding box center [68, 121] width 24 height 5
click at [147, 122] on mat-icon "more_horiz" at bounding box center [146, 123] width 8 height 8
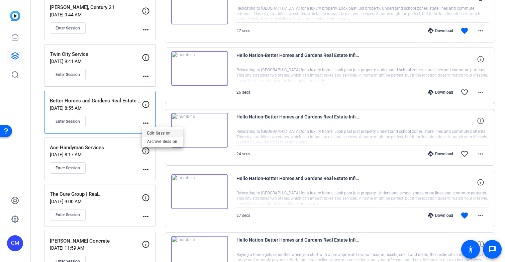
click at [156, 130] on span "Edit Session" at bounding box center [162, 133] width 30 height 8
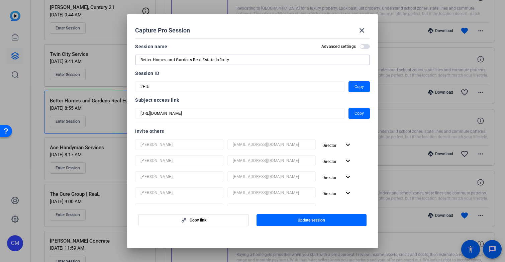
drag, startPoint x: 238, startPoint y: 58, endPoint x: 139, endPoint y: 54, distance: 98.8
click at [139, 54] on div "Session name Advanced settings Better Homes and Gardens Real Estate Infinity" at bounding box center [252, 53] width 235 height 23
click at [360, 29] on mat-icon "close" at bounding box center [362, 30] width 8 height 8
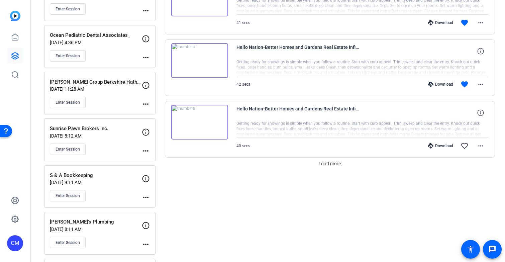
scroll to position [544, 0]
click at [328, 165] on span "Load more" at bounding box center [330, 163] width 22 height 7
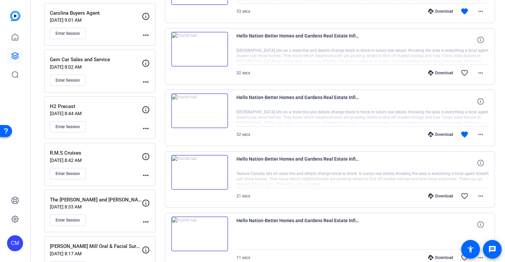
scroll to position [977, 0]
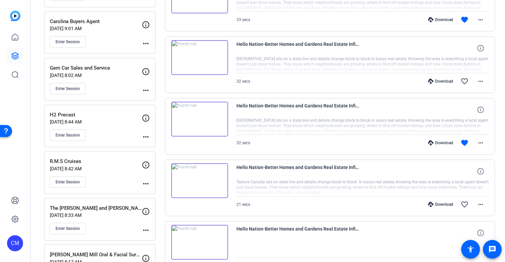
click at [428, 143] on icon at bounding box center [430, 142] width 5 height 5
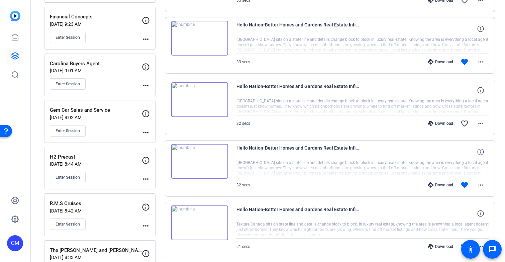
scroll to position [889, 0]
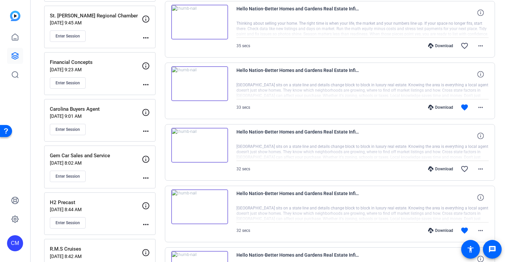
click at [437, 106] on div "Download" at bounding box center [441, 107] width 32 height 5
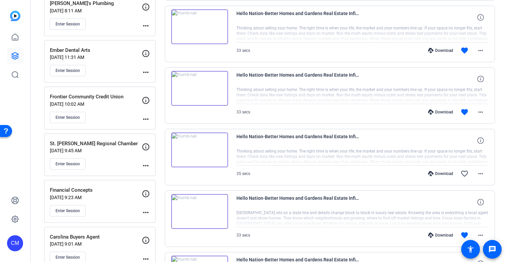
scroll to position [758, 0]
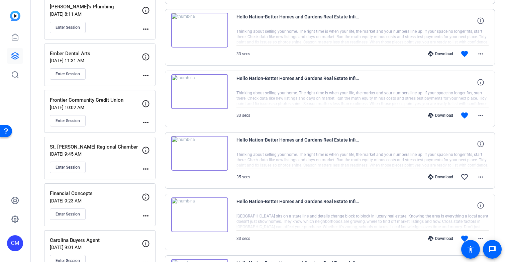
click at [439, 115] on div "Download" at bounding box center [441, 115] width 32 height 5
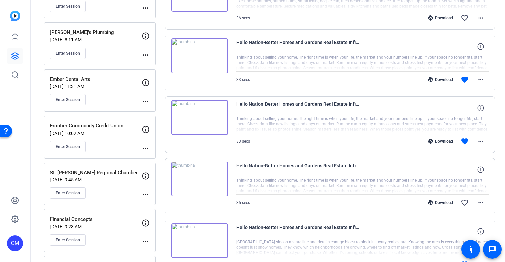
scroll to position [725, 0]
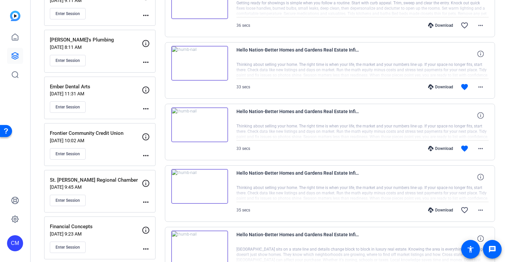
click at [428, 86] on icon at bounding box center [430, 86] width 5 height 5
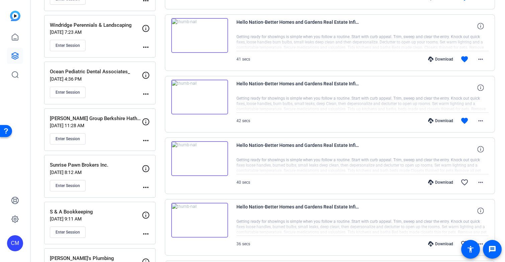
scroll to position [500, 0]
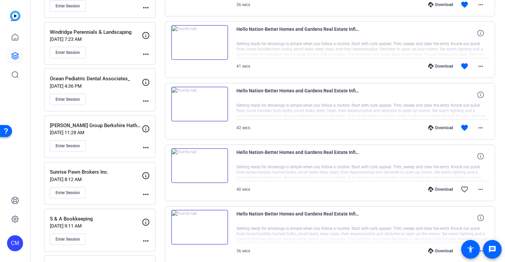
click at [439, 128] on div "Download" at bounding box center [441, 127] width 32 height 5
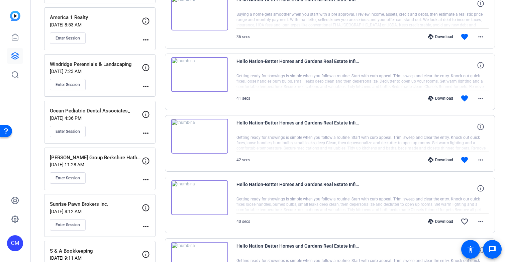
scroll to position [462, 0]
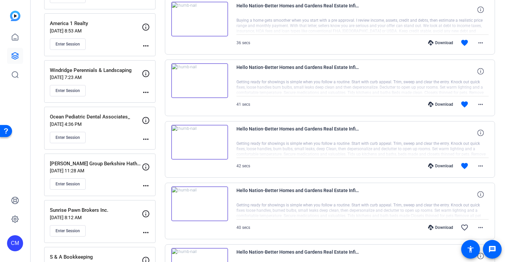
click at [440, 103] on div "Download" at bounding box center [441, 104] width 32 height 5
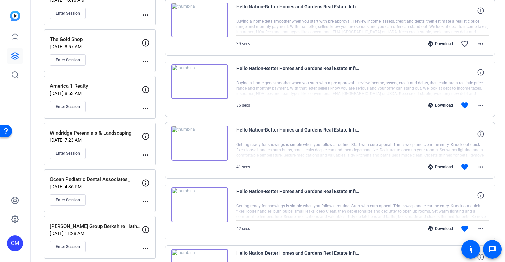
scroll to position [399, 0]
click at [443, 105] on div "Download" at bounding box center [441, 105] width 32 height 5
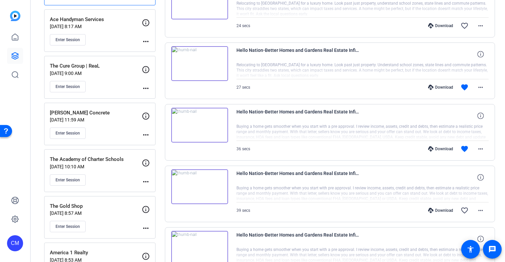
scroll to position [228, 0]
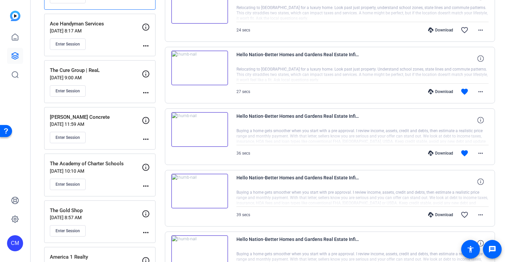
click at [439, 155] on div "Download" at bounding box center [441, 153] width 32 height 5
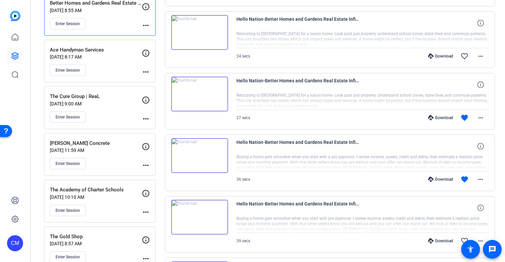
scroll to position [198, 0]
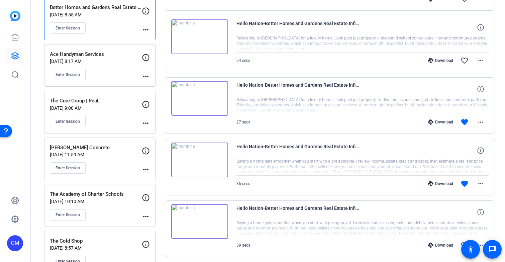
click at [436, 121] on div "Download" at bounding box center [441, 121] width 32 height 5
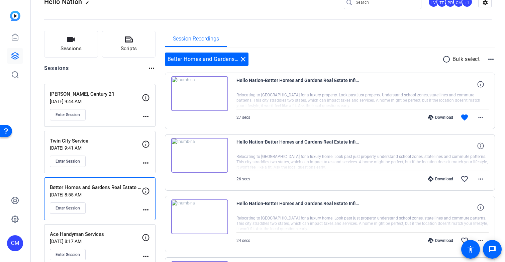
scroll to position [0, 0]
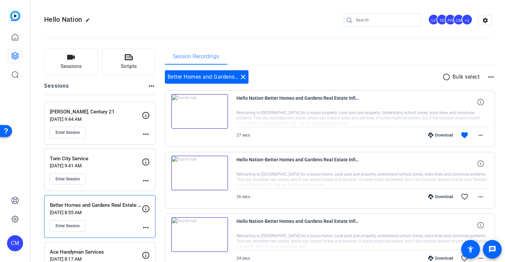
click at [443, 134] on div "Download" at bounding box center [441, 134] width 32 height 5
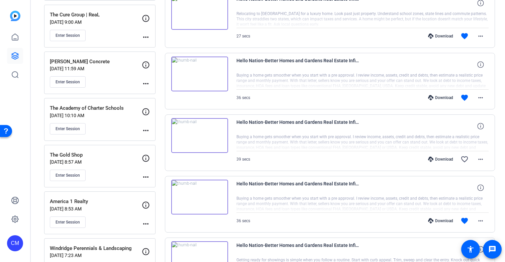
scroll to position [163, 0]
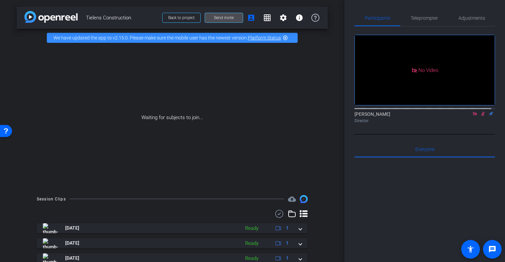
click at [220, 19] on span "Send invite" at bounding box center [224, 17] width 20 height 5
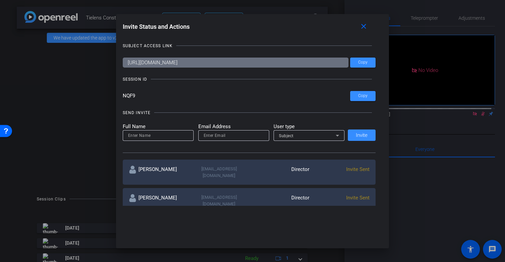
drag, startPoint x: 135, startPoint y: 96, endPoint x: 109, endPoint y: 96, distance: 26.1
click at [109, 96] on div "Invite Status and Actions close SUBJECT ACCESS LINK https://capture.openreel.co…" at bounding box center [252, 131] width 505 height 262
click at [320, 214] on div "Invite Status and Actions close SUBJECT ACCESS LINK https://capture.openreel.co…" at bounding box center [252, 131] width 273 height 234
click at [90, 81] on div at bounding box center [252, 131] width 505 height 262
